Goal: Communication & Community: Answer question/provide support

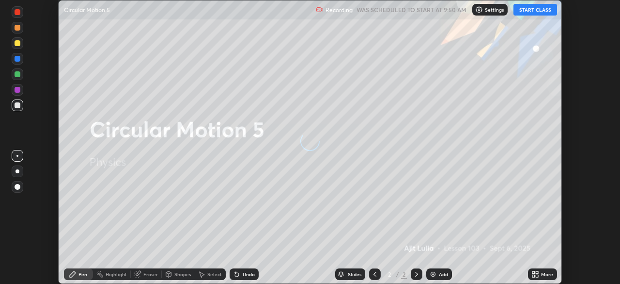
scroll to position [284, 620]
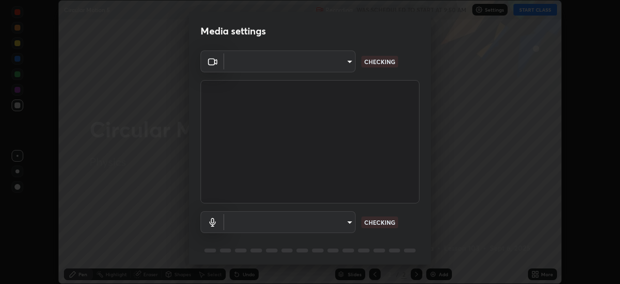
type input "26ea4645ce1167a88714ccf2a1c7b245e82c900ba769eb6e2bf526cec6792837"
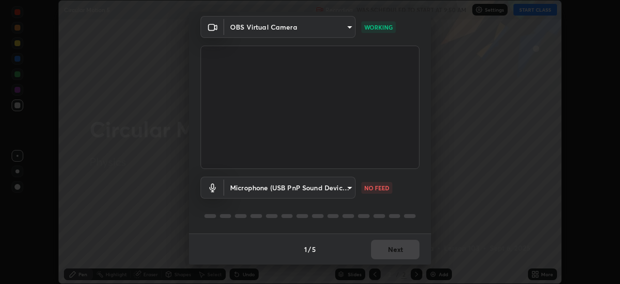
click at [289, 186] on body "Erase all Circular Motion 5 Recording WAS SCHEDULED TO START AT 9:50 AM Setting…" at bounding box center [310, 142] width 620 height 284
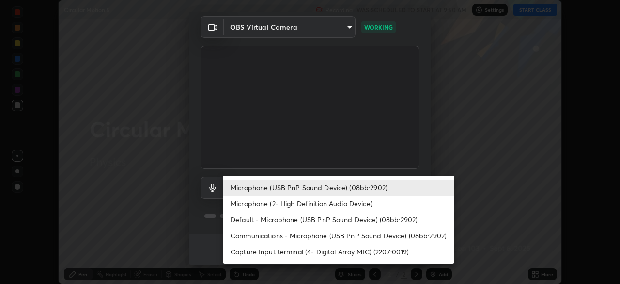
click at [277, 206] on li "Microphone (2- High Definition Audio Device)" at bounding box center [339, 203] width 232 height 16
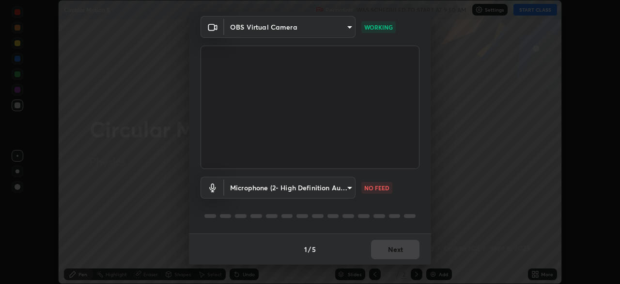
type input "ef8aa637f57fc0333f9784769bf965df92e4fb51816de824fd7a6962ab809f6c"
click at [380, 251] on button "Next" at bounding box center [395, 248] width 48 height 19
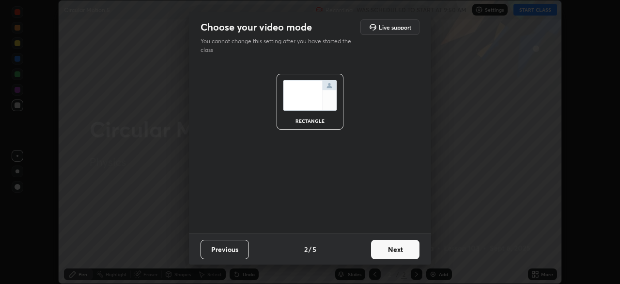
click at [381, 253] on button "Next" at bounding box center [395, 248] width 48 height 19
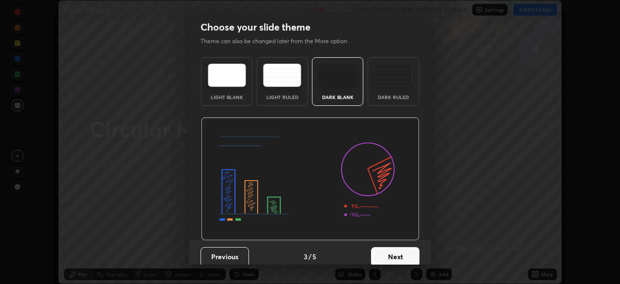
click at [388, 253] on button "Next" at bounding box center [395, 256] width 48 height 19
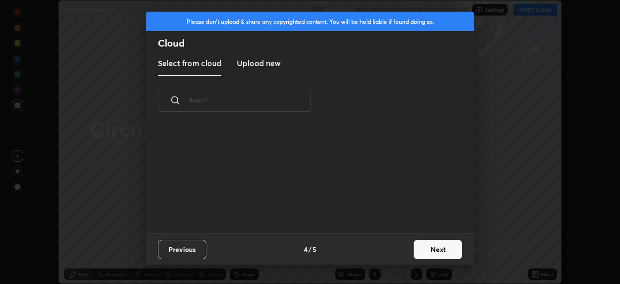
click at [422, 248] on button "Next" at bounding box center [438, 248] width 48 height 19
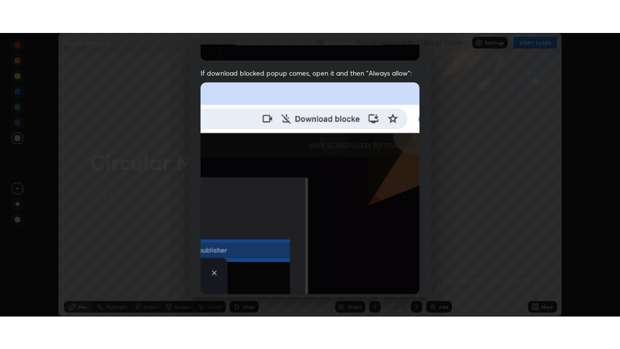
scroll to position [232, 0]
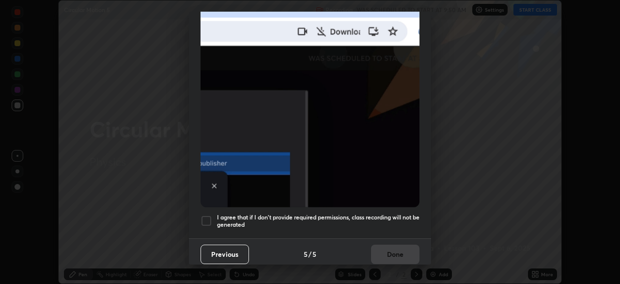
click at [205, 218] on div at bounding box center [207, 221] width 12 height 12
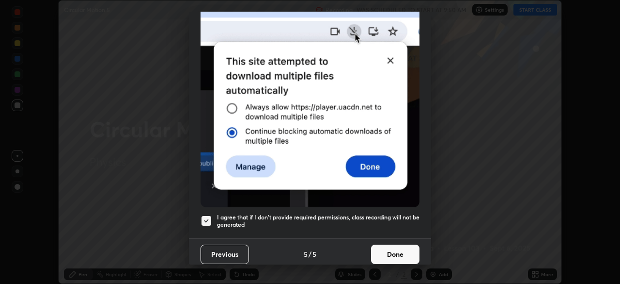
click at [382, 248] on button "Done" at bounding box center [395, 253] width 48 height 19
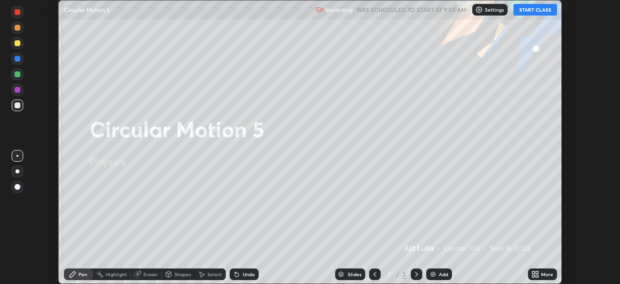
click at [541, 14] on button "START CLASS" at bounding box center [536, 10] width 44 height 12
click at [542, 277] on div "More" at bounding box center [542, 274] width 29 height 12
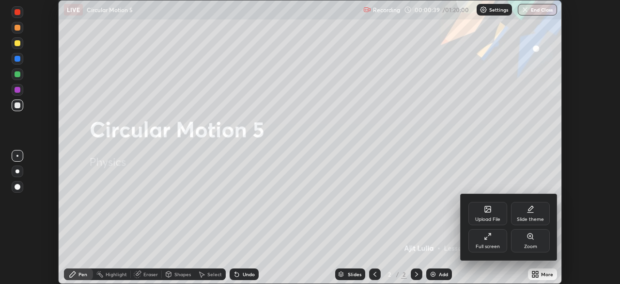
click at [487, 241] on div "Full screen" at bounding box center [488, 240] width 39 height 23
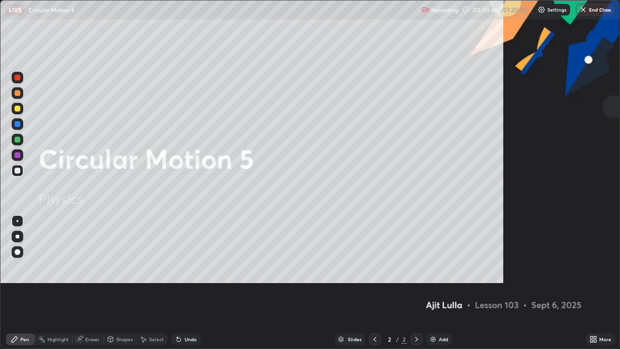
scroll to position [349, 620]
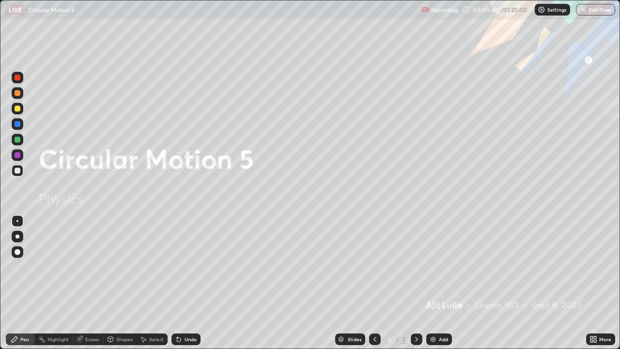
click at [440, 283] on div "Add" at bounding box center [440, 339] width 26 height 12
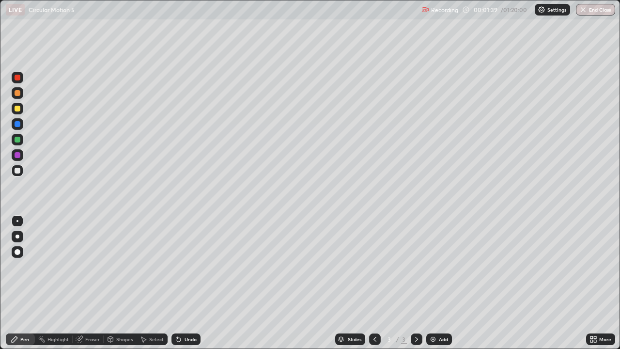
click at [18, 109] on div at bounding box center [18, 109] width 6 height 6
click at [21, 173] on div at bounding box center [18, 171] width 12 height 12
click at [21, 110] on div at bounding box center [18, 109] width 12 height 12
click at [192, 283] on div "Undo" at bounding box center [191, 339] width 12 height 5
click at [17, 174] on div at bounding box center [18, 171] width 12 height 12
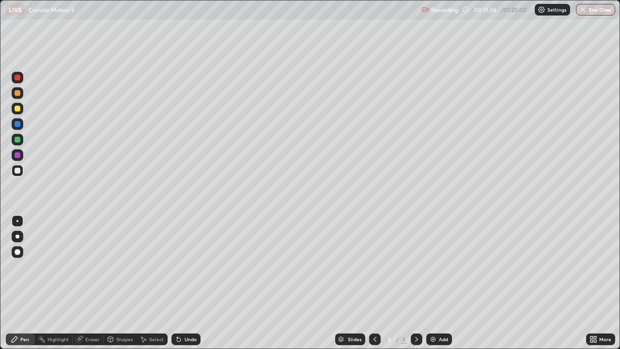
click at [82, 283] on icon at bounding box center [80, 339] width 8 height 8
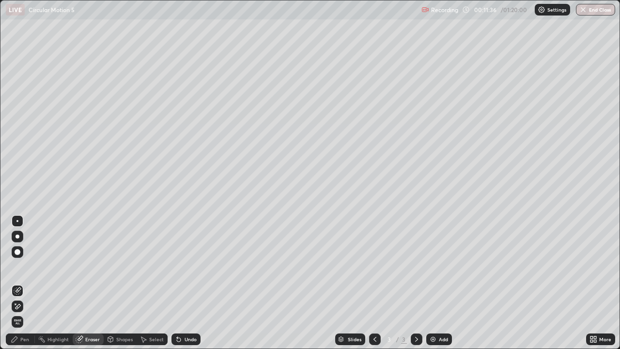
click at [20, 283] on icon at bounding box center [18, 291] width 8 height 8
click at [105, 283] on div "Shapes" at bounding box center [120, 339] width 33 height 12
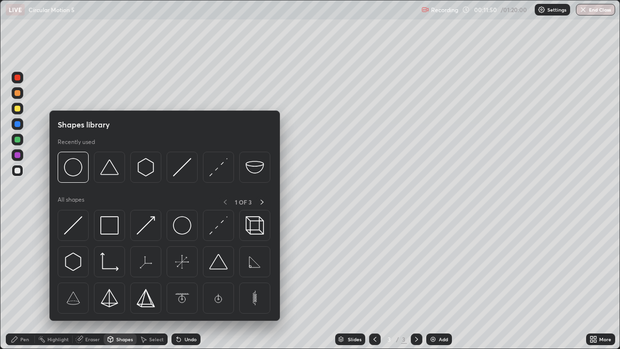
click at [87, 283] on div "Eraser" at bounding box center [88, 339] width 31 height 12
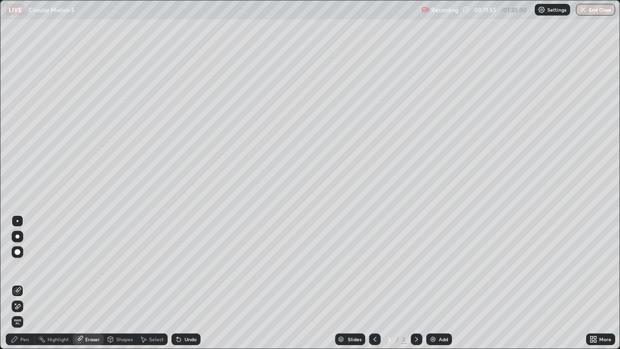
click at [20, 283] on div "Pen" at bounding box center [24, 339] width 9 height 5
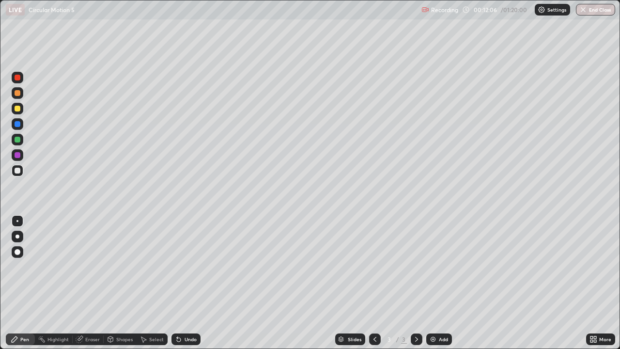
click at [18, 111] on div at bounding box center [18, 109] width 6 height 6
click at [440, 283] on div "Add" at bounding box center [443, 339] width 9 height 5
click at [20, 174] on div at bounding box center [18, 171] width 12 height 12
click at [192, 283] on div "Undo" at bounding box center [186, 339] width 29 height 12
click at [444, 283] on div "Add" at bounding box center [443, 339] width 9 height 5
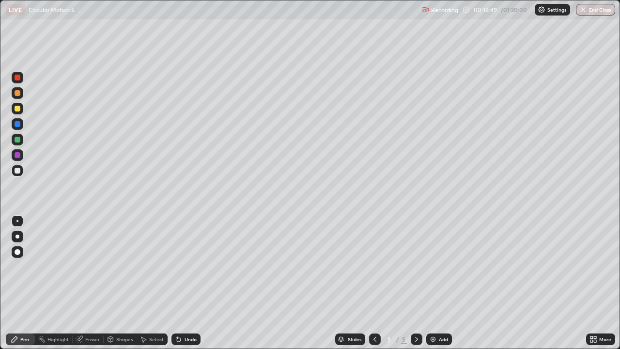
click at [21, 112] on div at bounding box center [18, 109] width 12 height 12
click at [100, 283] on div "Eraser" at bounding box center [88, 339] width 31 height 12
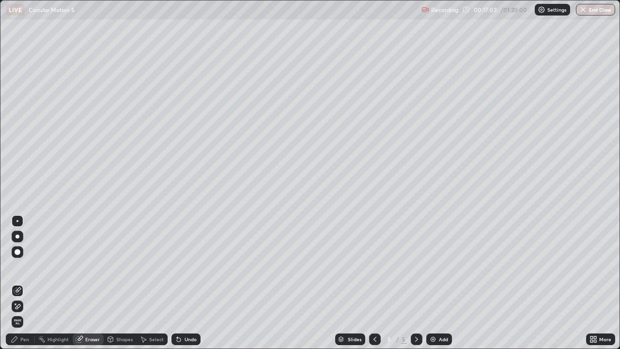
click at [20, 283] on div at bounding box center [18, 291] width 12 height 12
click at [31, 283] on div "Pen" at bounding box center [20, 339] width 29 height 12
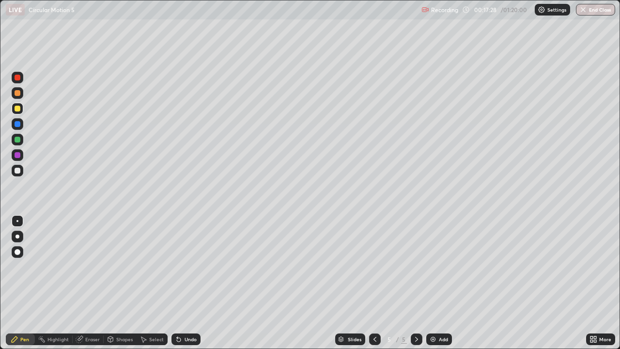
click at [96, 283] on div "Eraser" at bounding box center [92, 339] width 15 height 5
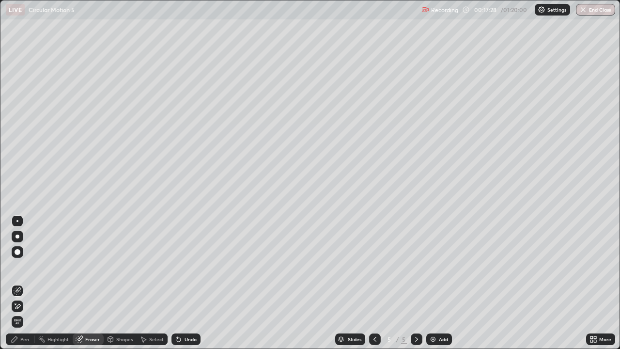
click at [21, 283] on icon at bounding box center [18, 306] width 8 height 8
click at [30, 283] on div "Pen" at bounding box center [20, 339] width 29 height 12
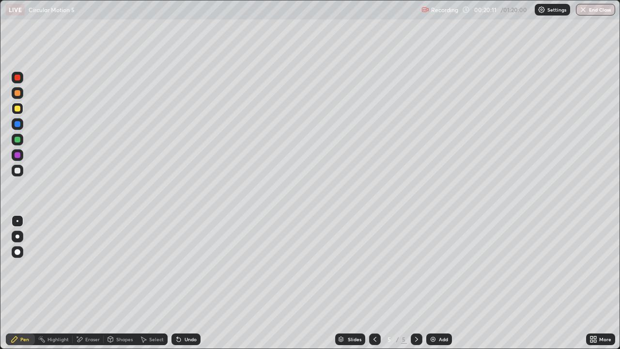
click at [373, 283] on icon at bounding box center [375, 339] width 8 height 8
click at [416, 283] on icon at bounding box center [417, 339] width 8 height 8
click at [185, 283] on div "Undo" at bounding box center [191, 339] width 12 height 5
click at [374, 283] on icon at bounding box center [375, 339] width 8 height 8
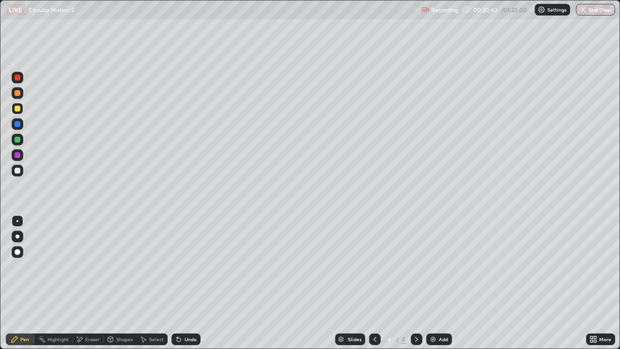
click at [419, 283] on div at bounding box center [417, 339] width 12 height 12
click at [194, 283] on div "Undo" at bounding box center [191, 339] width 12 height 5
click at [192, 283] on div "Undo" at bounding box center [191, 339] width 12 height 5
click at [190, 283] on div "Undo" at bounding box center [191, 339] width 12 height 5
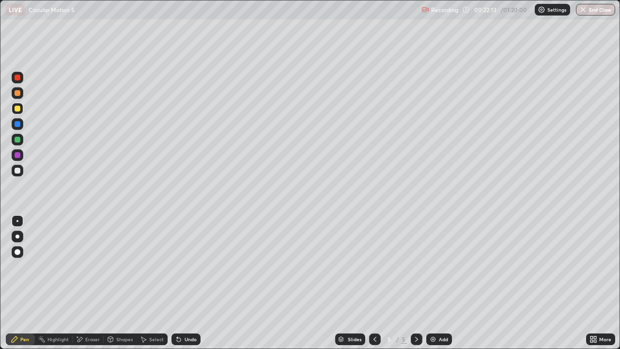
click at [190, 283] on div "Undo" at bounding box center [191, 339] width 12 height 5
click at [189, 283] on div "Undo" at bounding box center [191, 339] width 12 height 5
click at [190, 283] on div "Undo" at bounding box center [191, 339] width 12 height 5
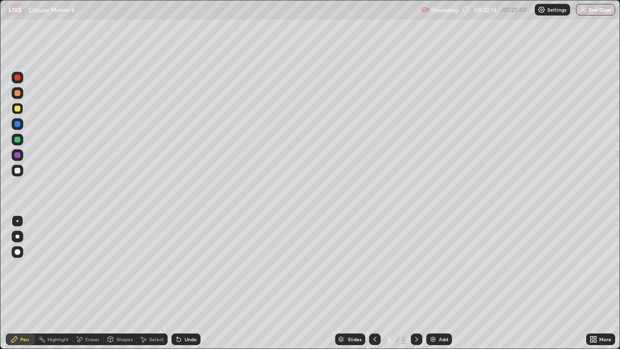
click at [190, 283] on div "Undo" at bounding box center [191, 339] width 12 height 5
click at [190, 283] on div "Undo" at bounding box center [186, 339] width 29 height 12
click at [191, 283] on div "Undo" at bounding box center [186, 339] width 29 height 12
click at [437, 283] on div "Add" at bounding box center [440, 339] width 26 height 12
click at [22, 111] on div at bounding box center [18, 109] width 12 height 12
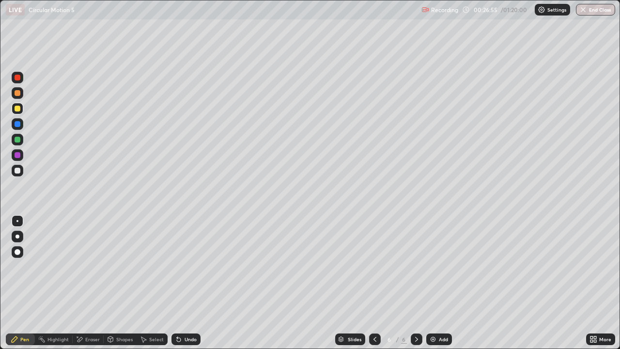
click at [22, 169] on div at bounding box center [18, 171] width 12 height 12
click at [19, 110] on div at bounding box center [18, 109] width 6 height 6
click at [86, 283] on div "Eraser" at bounding box center [88, 339] width 31 height 12
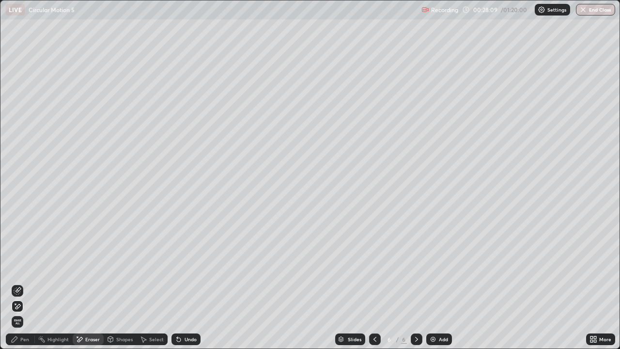
click at [18, 283] on icon at bounding box center [18, 306] width 8 height 8
click at [23, 283] on div "Pen" at bounding box center [20, 339] width 29 height 12
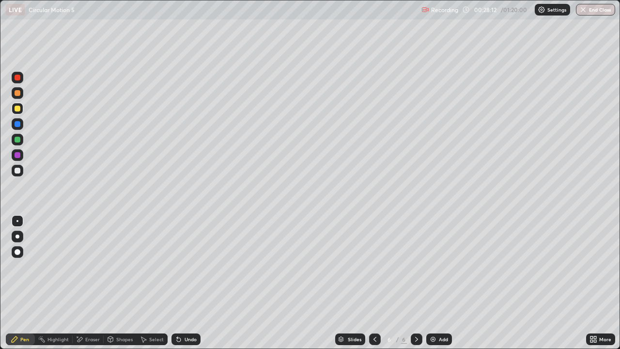
click at [17, 140] on div at bounding box center [18, 140] width 6 height 6
click at [91, 283] on div "Eraser" at bounding box center [92, 339] width 15 height 5
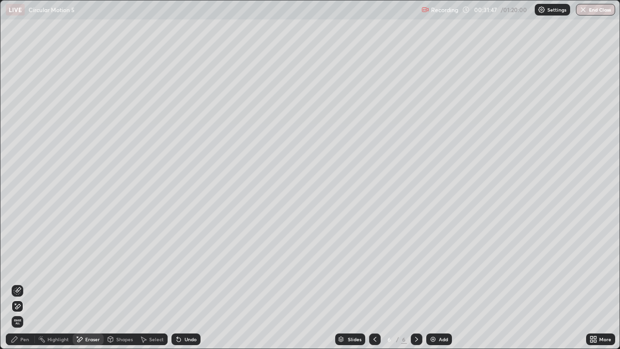
click at [22, 283] on div at bounding box center [18, 307] width 12 height 12
click at [20, 283] on div "Pen" at bounding box center [20, 339] width 29 height 12
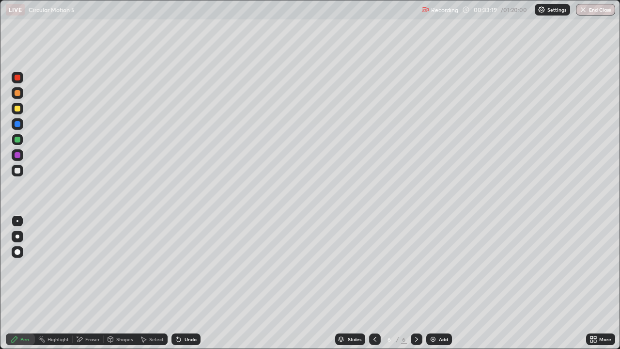
click at [437, 283] on div "Add" at bounding box center [440, 339] width 26 height 12
click at [21, 171] on div at bounding box center [18, 171] width 12 height 12
click at [19, 110] on div at bounding box center [18, 109] width 6 height 6
click at [192, 283] on div "Undo" at bounding box center [186, 339] width 29 height 12
click at [193, 283] on div "Undo" at bounding box center [186, 339] width 29 height 12
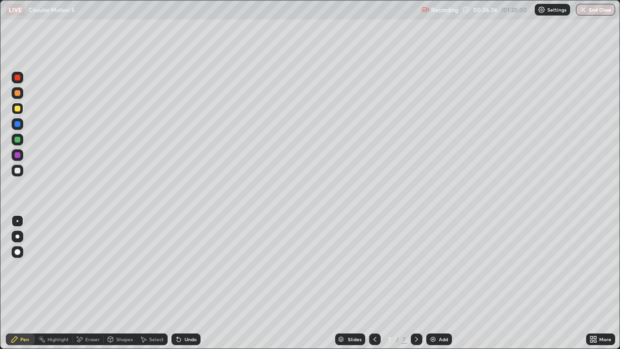
click at [443, 283] on div "Add" at bounding box center [443, 339] width 9 height 5
click at [13, 175] on div at bounding box center [18, 171] width 12 height 12
click at [94, 283] on div "Eraser" at bounding box center [92, 339] width 15 height 5
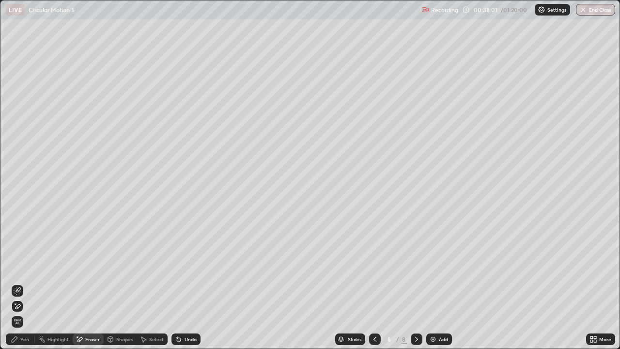
click at [18, 283] on icon at bounding box center [18, 306] width 8 height 8
click at [39, 283] on circle at bounding box center [39, 337] width 1 height 1
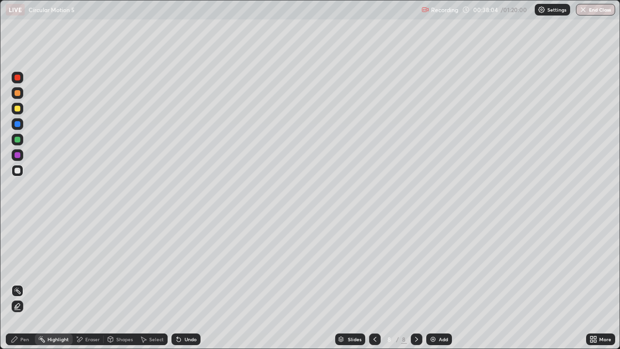
click at [27, 283] on div "Pen" at bounding box center [24, 339] width 9 height 5
click at [177, 283] on icon at bounding box center [179, 339] width 8 height 8
click at [182, 283] on div "Undo" at bounding box center [186, 339] width 29 height 12
click at [183, 283] on div "Undo" at bounding box center [186, 339] width 29 height 12
click at [16, 140] on div at bounding box center [18, 140] width 6 height 6
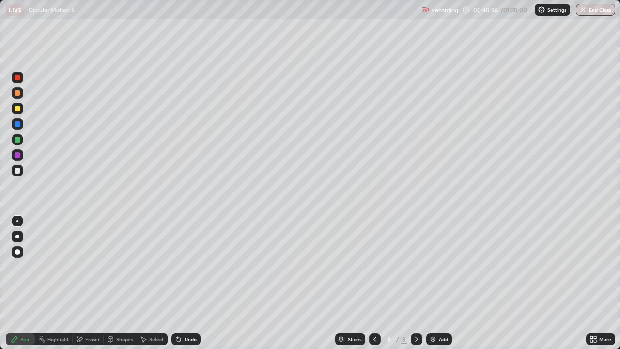
click at [94, 283] on div "Eraser" at bounding box center [92, 339] width 15 height 5
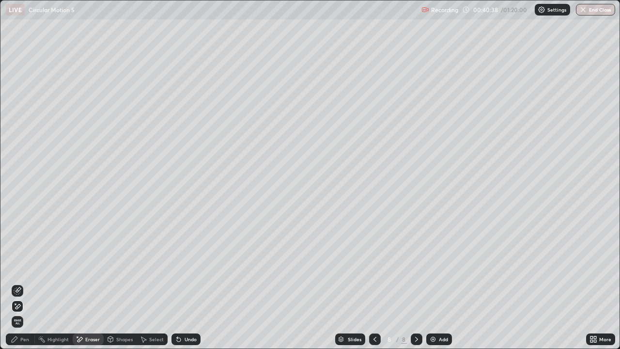
click at [27, 283] on div "Pen" at bounding box center [24, 339] width 9 height 5
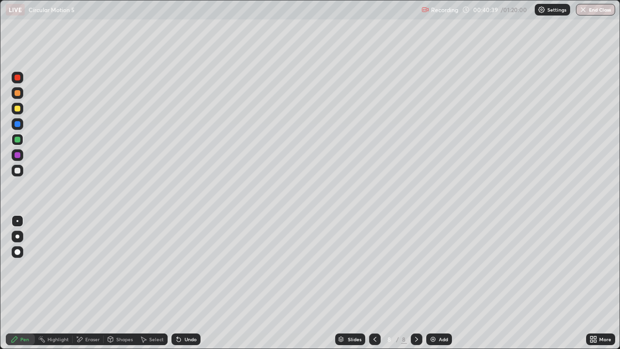
click at [16, 173] on div at bounding box center [18, 171] width 6 height 6
click at [190, 283] on div "Undo" at bounding box center [191, 339] width 12 height 5
click at [189, 283] on div "Undo" at bounding box center [191, 339] width 12 height 5
click at [187, 283] on div "Undo" at bounding box center [191, 339] width 12 height 5
click at [186, 283] on div "Undo" at bounding box center [191, 339] width 12 height 5
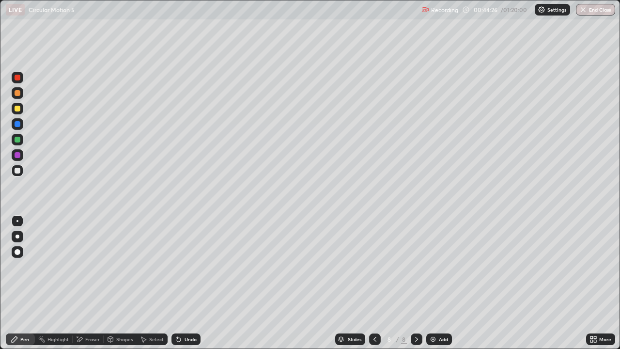
click at [16, 109] on div at bounding box center [18, 109] width 6 height 6
click at [447, 283] on div "Add" at bounding box center [440, 339] width 26 height 12
click at [20, 172] on div at bounding box center [18, 171] width 6 height 6
click at [17, 109] on div at bounding box center [18, 109] width 6 height 6
click at [197, 283] on div "Undo" at bounding box center [186, 339] width 29 height 12
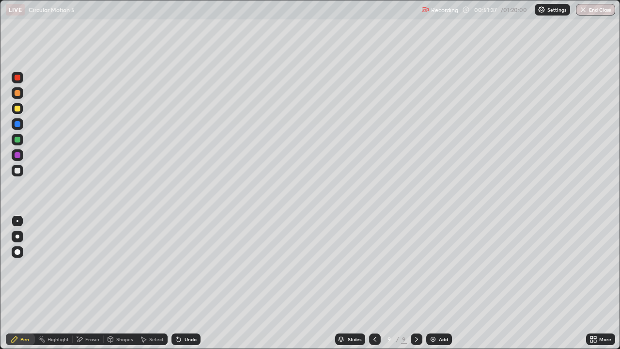
click at [438, 283] on div "Add" at bounding box center [440, 339] width 26 height 12
click at [189, 283] on div "Undo" at bounding box center [191, 339] width 12 height 5
click at [187, 283] on div "Undo" at bounding box center [186, 339] width 29 height 12
click at [186, 283] on div "Undo" at bounding box center [186, 339] width 29 height 12
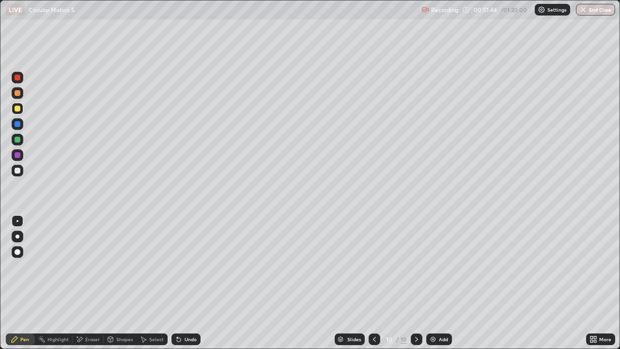
click at [186, 283] on div "Undo" at bounding box center [186, 339] width 29 height 12
click at [187, 283] on div "Undo" at bounding box center [186, 339] width 29 height 12
click at [186, 283] on div "Undo" at bounding box center [186, 339] width 29 height 12
click at [374, 283] on icon at bounding box center [375, 339] width 8 height 8
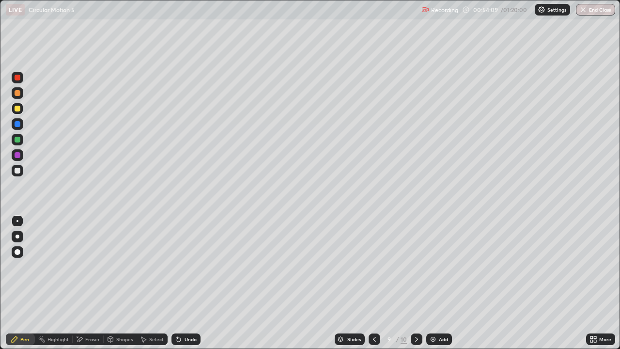
click at [416, 283] on icon at bounding box center [417, 339] width 8 height 8
click at [439, 283] on div "Add" at bounding box center [440, 339] width 26 height 12
click at [20, 143] on div at bounding box center [18, 140] width 12 height 12
click at [448, 283] on div "Add" at bounding box center [440, 339] width 26 height 12
click at [21, 172] on div at bounding box center [18, 171] width 12 height 12
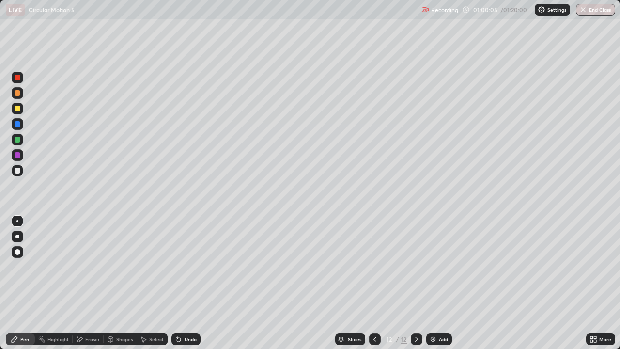
click at [16, 111] on div at bounding box center [18, 109] width 6 height 6
click at [443, 283] on div "Add" at bounding box center [443, 339] width 9 height 5
click at [184, 283] on div "Undo" at bounding box center [186, 339] width 29 height 12
click at [185, 283] on div "Undo" at bounding box center [191, 339] width 12 height 5
click at [187, 283] on div "Undo" at bounding box center [186, 339] width 29 height 12
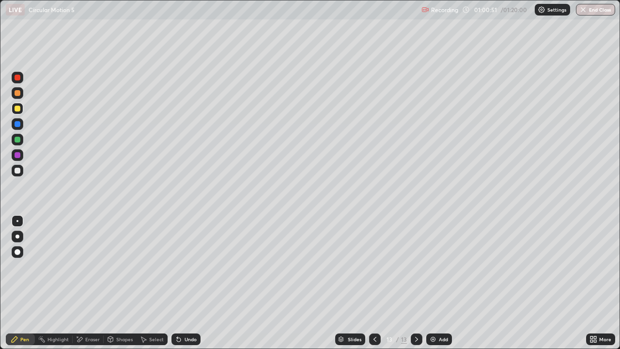
click at [186, 283] on div "Undo" at bounding box center [191, 339] width 12 height 5
click at [374, 283] on icon at bounding box center [375, 339] width 8 height 8
click at [415, 283] on icon at bounding box center [417, 339] width 8 height 8
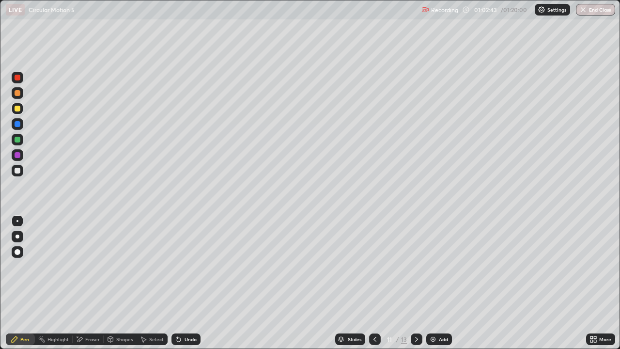
click at [416, 283] on icon at bounding box center [417, 339] width 8 height 8
click at [415, 283] on icon at bounding box center [417, 339] width 8 height 8
click at [416, 283] on icon at bounding box center [417, 339] width 8 height 8
click at [374, 283] on icon at bounding box center [375, 339] width 8 height 8
click at [371, 283] on icon at bounding box center [375, 339] width 8 height 8
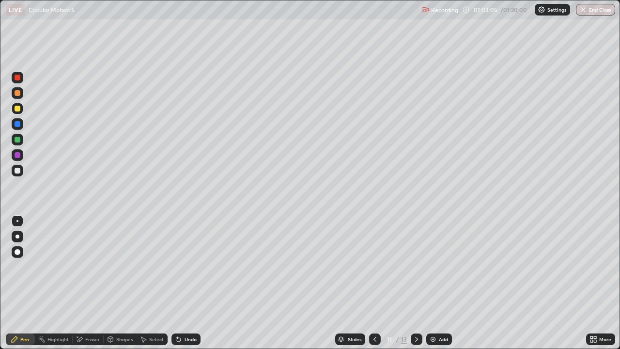
click at [373, 283] on icon at bounding box center [375, 339] width 8 height 8
click at [375, 283] on icon at bounding box center [375, 339] width 3 height 5
click at [416, 283] on icon at bounding box center [417, 339] width 8 height 8
click at [414, 283] on icon at bounding box center [417, 339] width 8 height 8
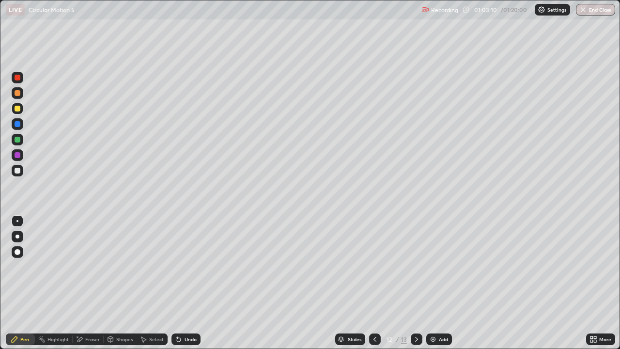
click at [416, 283] on icon at bounding box center [417, 339] width 8 height 8
click at [374, 283] on icon at bounding box center [375, 339] width 8 height 8
click at [385, 283] on div "11" at bounding box center [390, 339] width 10 height 6
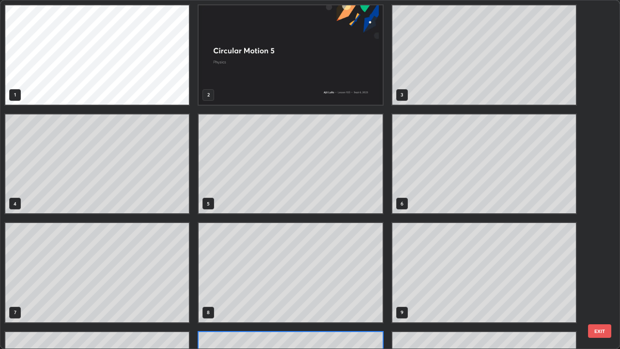
scroll to position [345, 615]
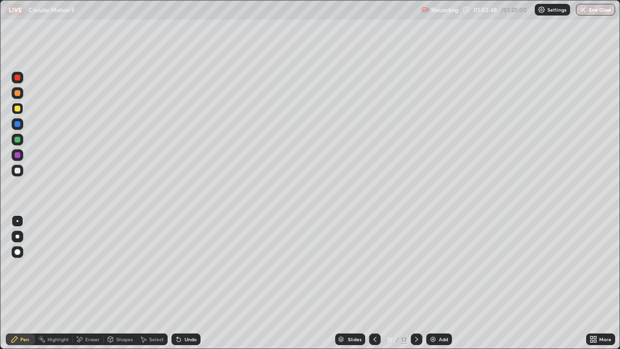
click at [416, 283] on icon at bounding box center [417, 339] width 8 height 8
click at [98, 283] on div "Eraser" at bounding box center [88, 339] width 31 height 12
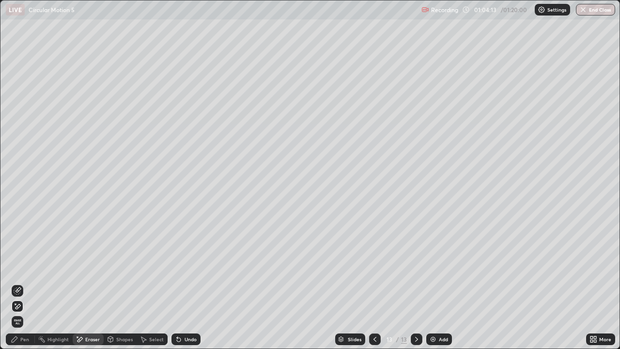
click at [21, 283] on icon at bounding box center [18, 306] width 8 height 8
click at [30, 283] on div "Pen" at bounding box center [20, 339] width 29 height 12
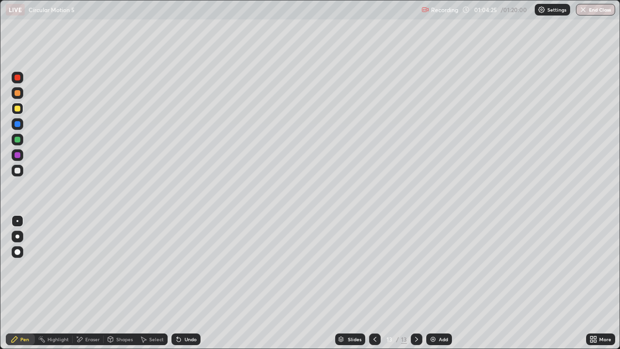
click at [442, 283] on div "Add" at bounding box center [443, 339] width 9 height 5
click at [19, 170] on div at bounding box center [18, 171] width 6 height 6
click at [85, 283] on div "Eraser" at bounding box center [88, 339] width 31 height 12
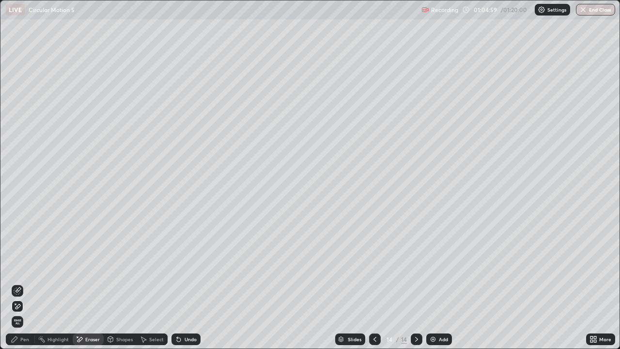
click at [19, 283] on icon at bounding box center [18, 306] width 8 height 8
click at [11, 283] on div "Pen" at bounding box center [20, 339] width 29 height 12
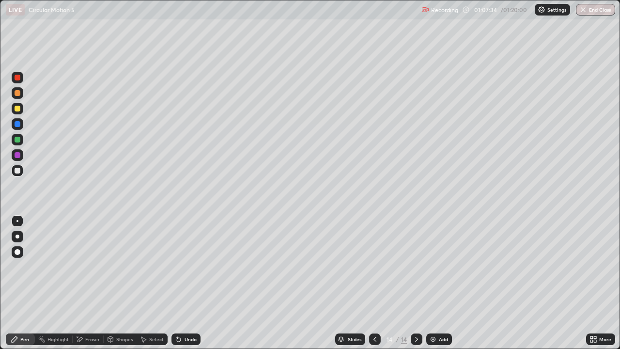
click at [592, 8] on button "End Class" at bounding box center [595, 10] width 39 height 12
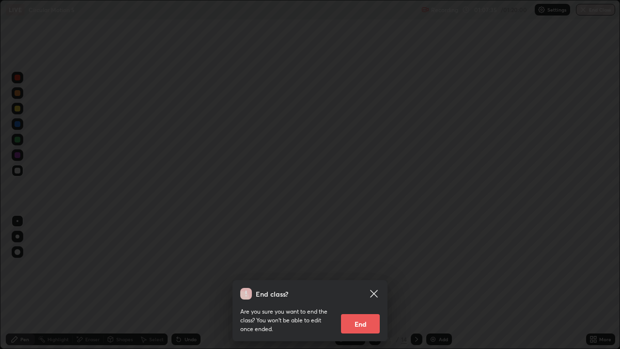
click at [362, 283] on button "End" at bounding box center [360, 323] width 39 height 19
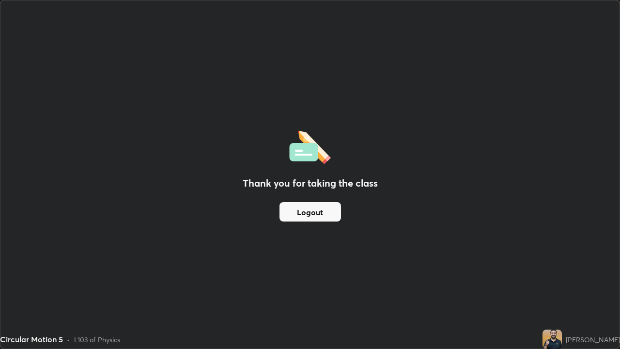
click at [314, 210] on button "Logout" at bounding box center [311, 211] width 62 height 19
